Goal: Find contact information: Find contact information

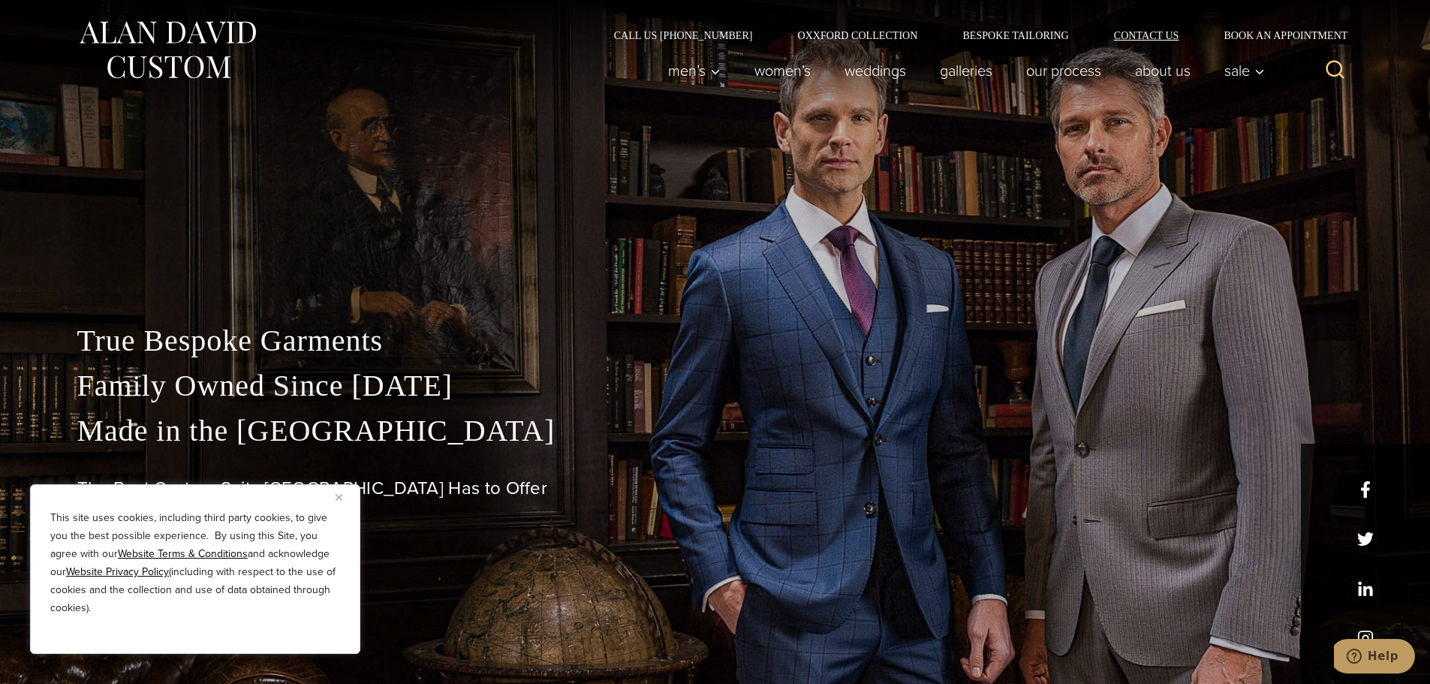
click at [1161, 32] on link "Contact Us" at bounding box center [1146, 35] width 110 height 11
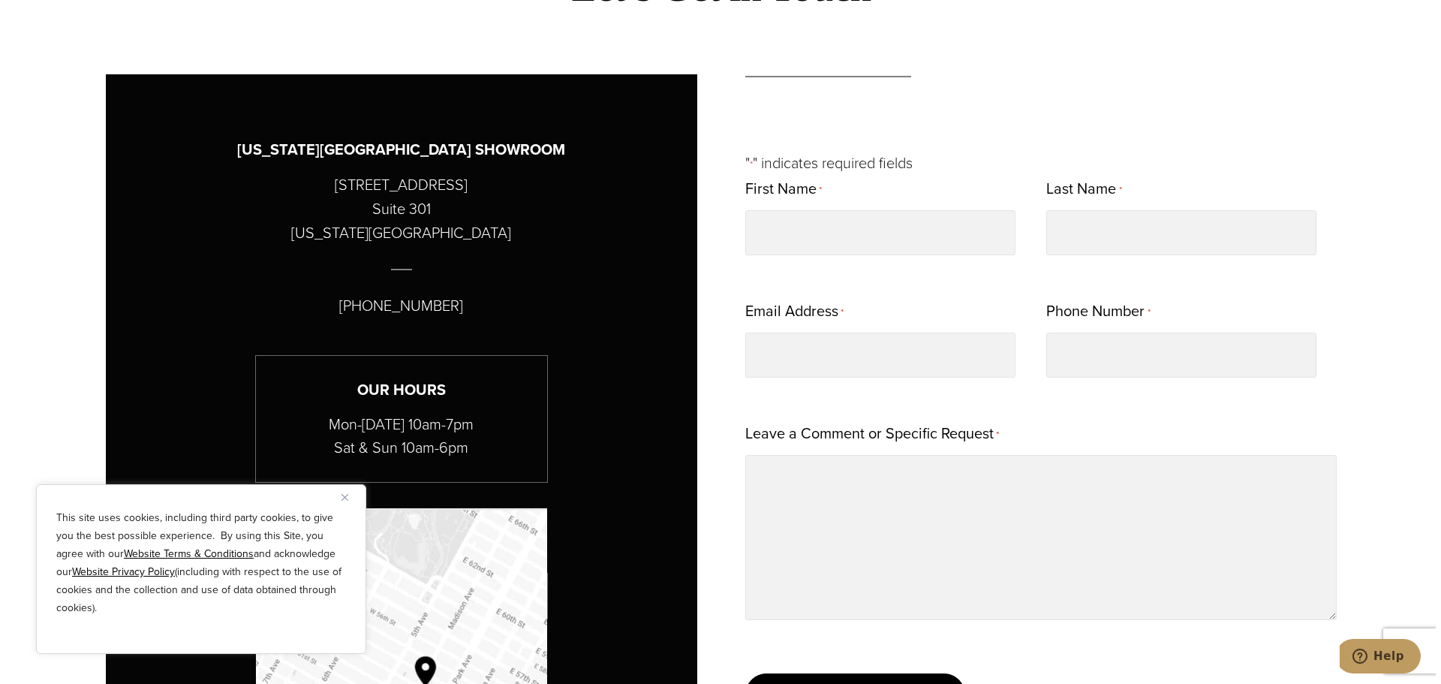
scroll to position [751, 0]
